Goal: Check status

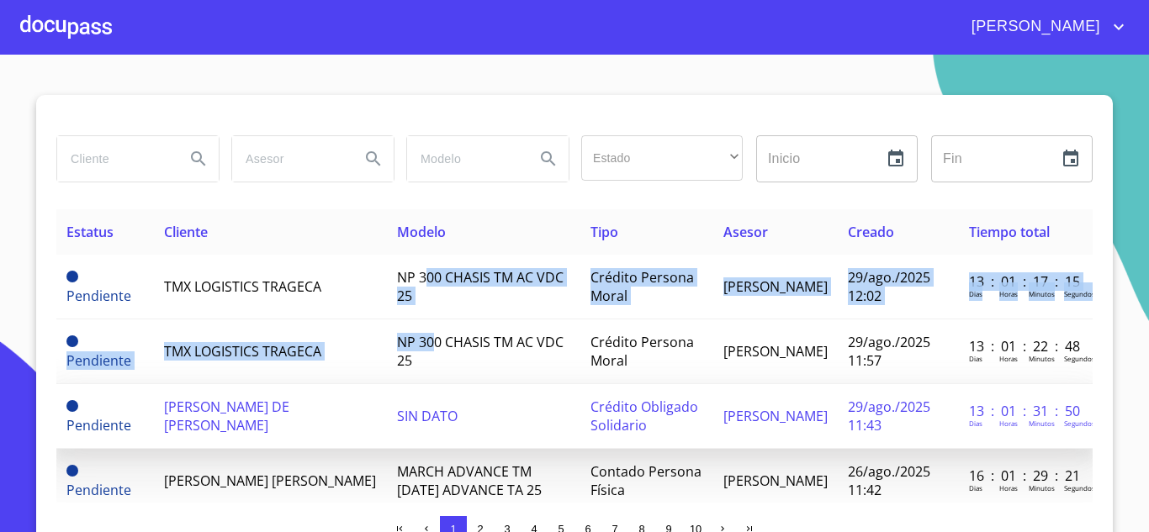
drag, startPoint x: 417, startPoint y: 357, endPoint x: 437, endPoint y: 392, distance: 40.0
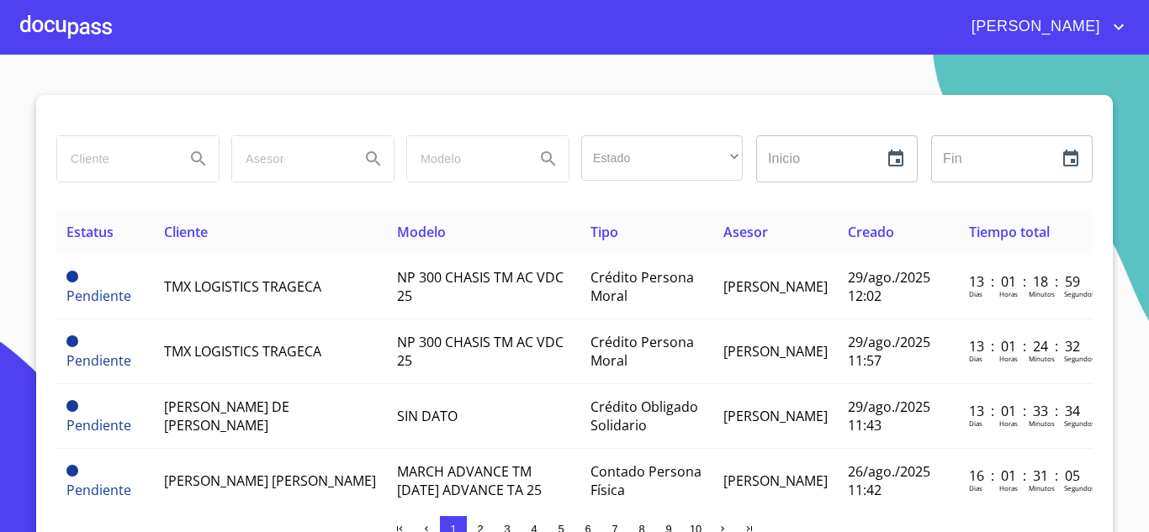
click at [1053, 176] on div "​" at bounding box center [1011, 158] width 161 height 47
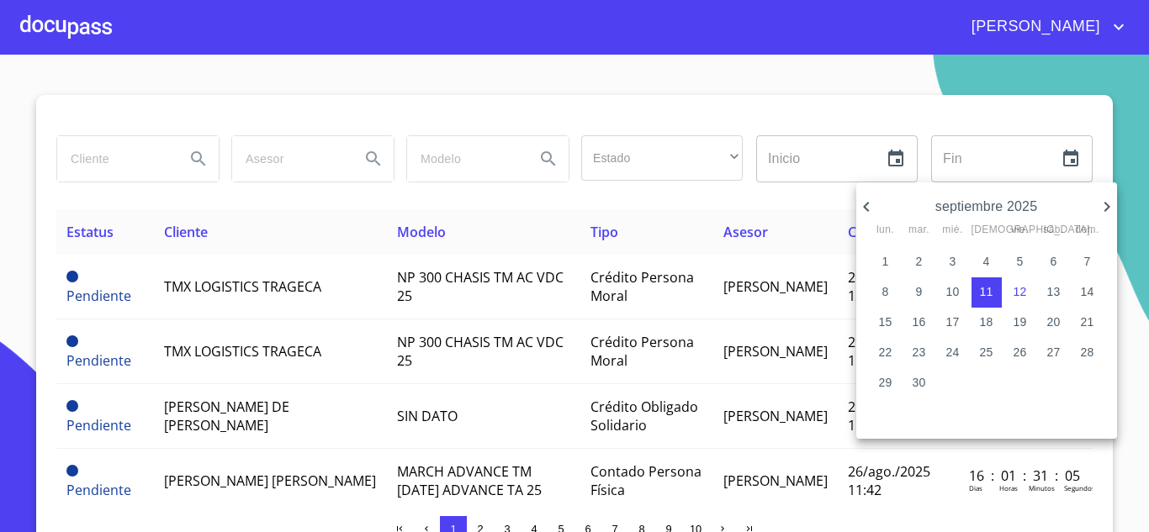
click at [1108, 159] on div at bounding box center [574, 266] width 1149 height 532
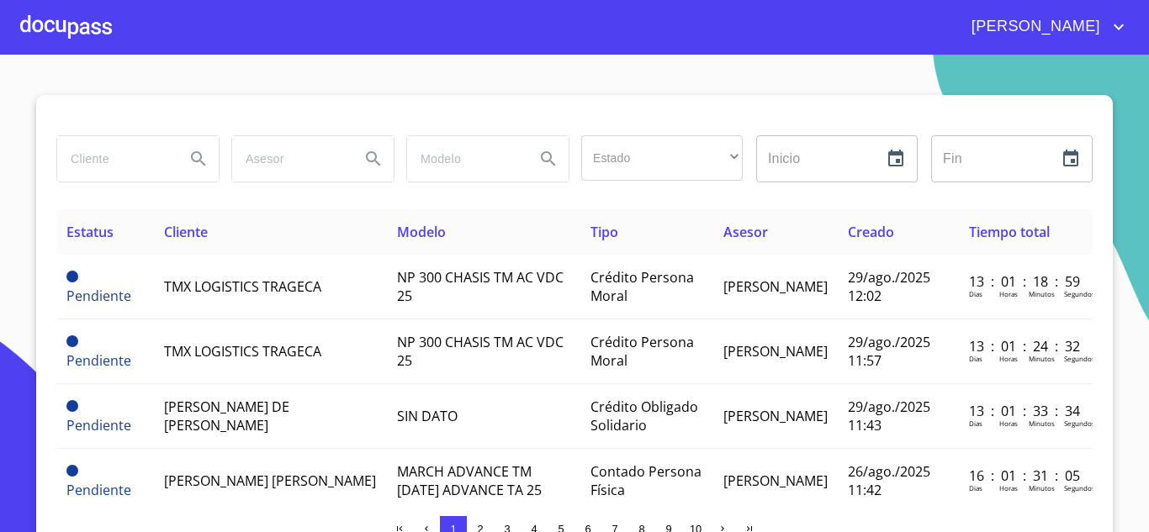
drag, startPoint x: 799, startPoint y: 204, endPoint x: 980, endPoint y: 145, distance: 190.2
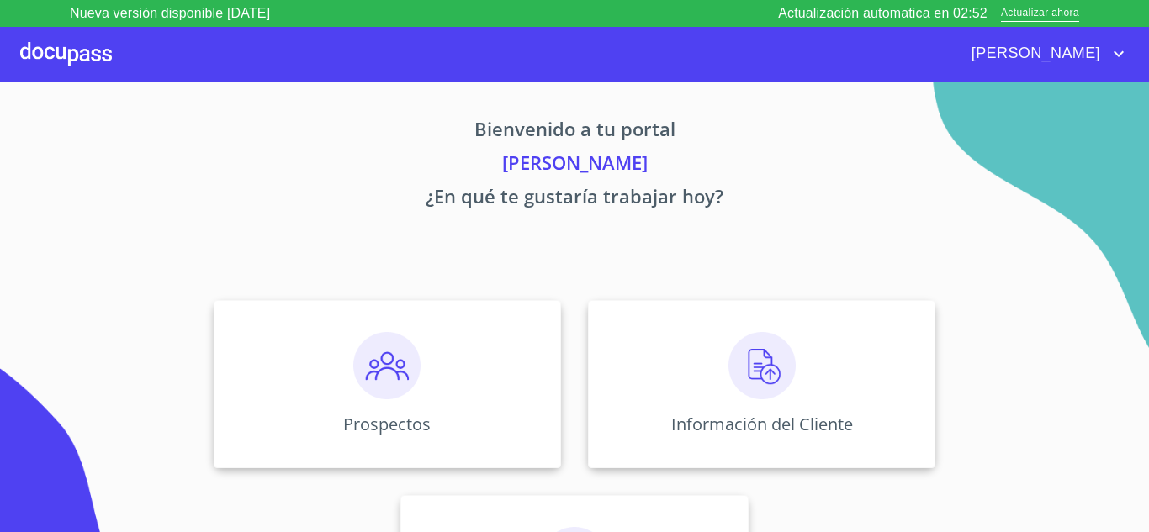
drag, startPoint x: 929, startPoint y: 172, endPoint x: 929, endPoint y: 160, distance: 11.8
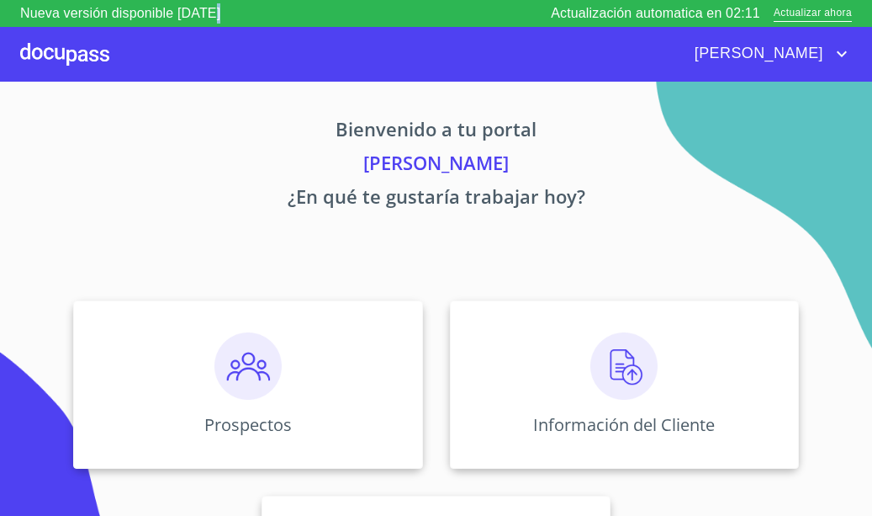
click at [220, 19] on p "Nueva versión disponible [DATE]" at bounding box center [120, 13] width 200 height 20
drag, startPoint x: 802, startPoint y: 19, endPoint x: 839, endPoint y: 15, distance: 38.0
click at [804, 22] on span "Actualizar ahora" at bounding box center [813, 14] width 78 height 18
click at [854, 13] on div "Nueva versión disponible [DATE] Actualización automatica en 02:11 Actualizar ah…" at bounding box center [436, 13] width 872 height 27
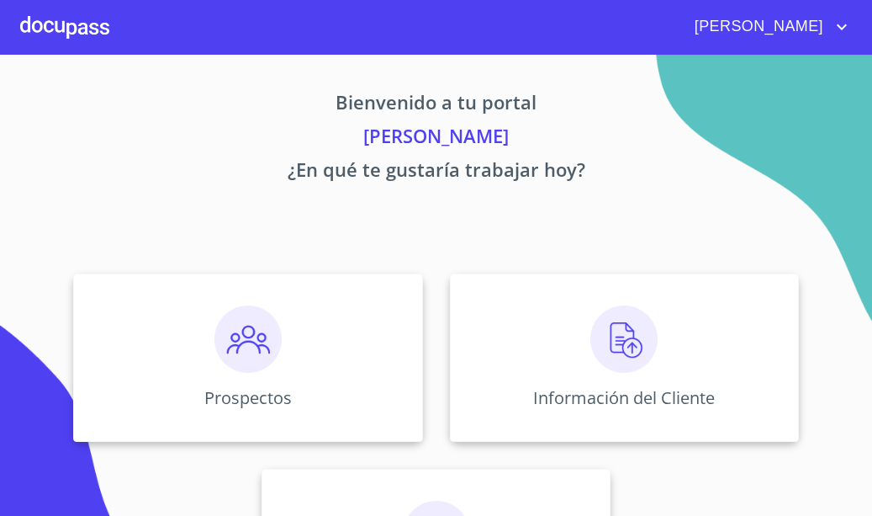
click at [808, 412] on div "Prospectos Información del Cliente Asignación de Ventas" at bounding box center [436, 455] width 839 height 390
click at [805, 410] on div "Prospectos Información del Cliente Asignación de Ventas" at bounding box center [436, 455] width 839 height 390
click at [799, 412] on div "Prospectos Información del Cliente Asignación de Ventas" at bounding box center [436, 455] width 839 height 390
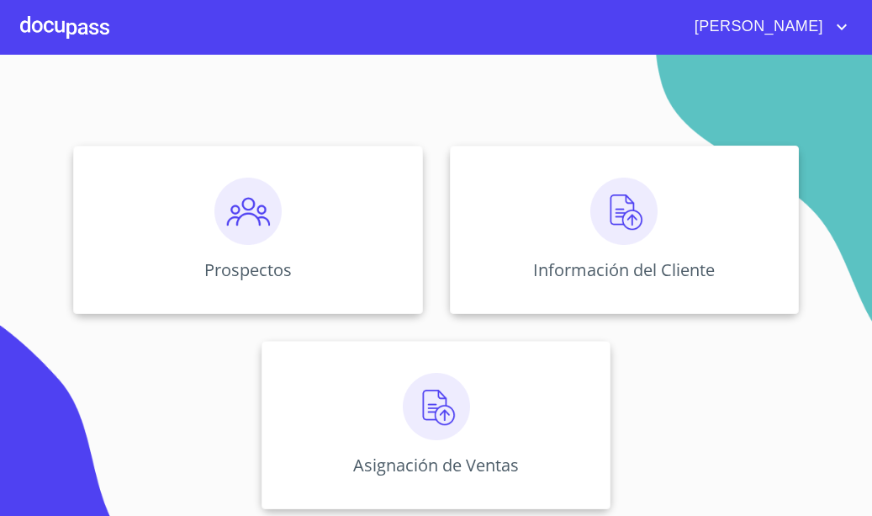
scroll to position [135, 0]
